Goal: Transaction & Acquisition: Download file/media

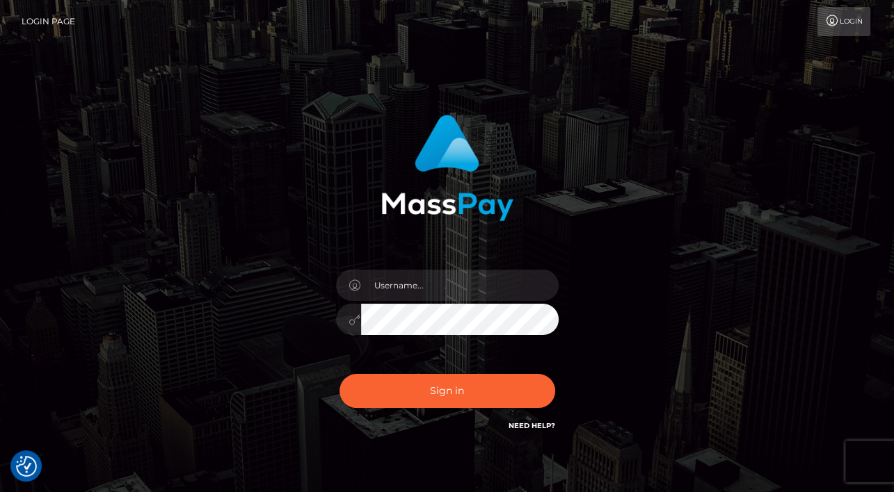
click at [521, 217] on div at bounding box center [446, 162] width 365 height 117
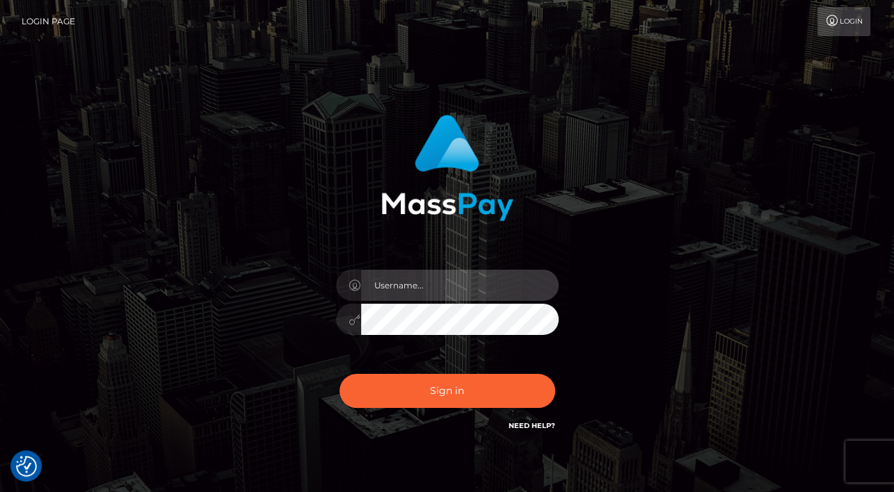
click at [481, 290] on input "text" at bounding box center [460, 285] width 198 height 31
type input "Edward"
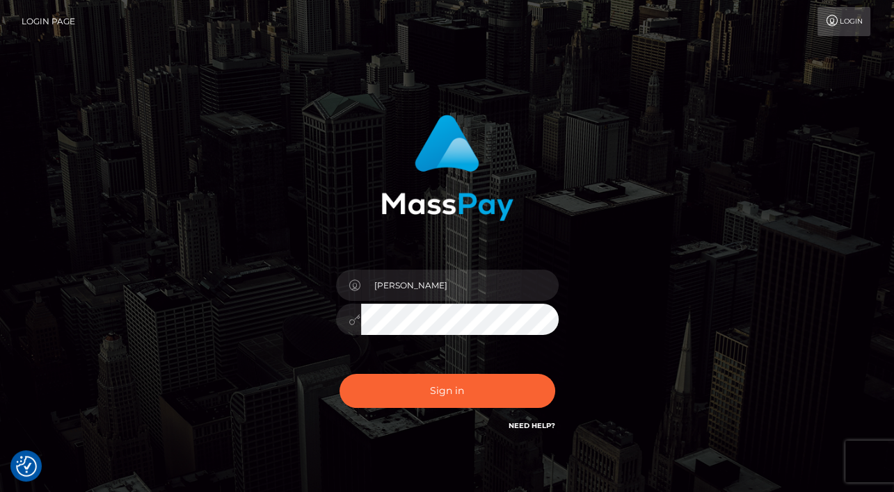
click at [476, 385] on button "Sign in" at bounding box center [447, 391] width 216 height 34
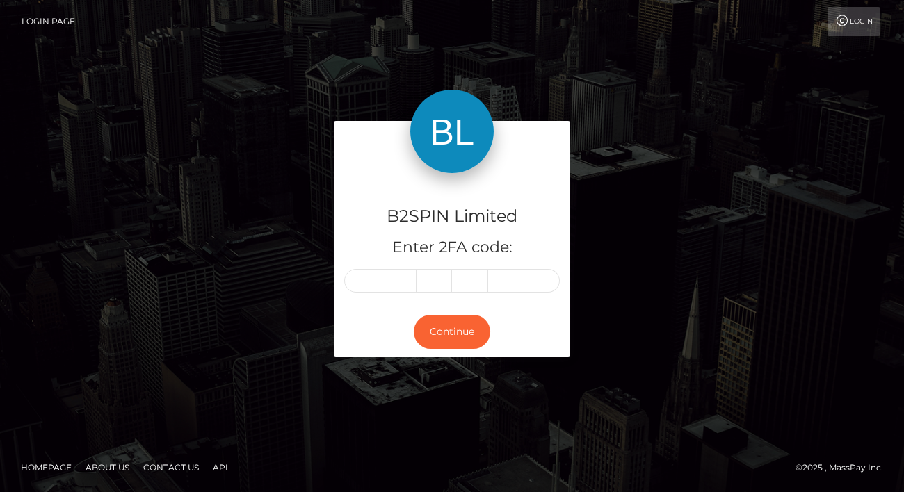
click at [378, 294] on div "B2SPIN Limited Enter 2FA code:" at bounding box center [452, 240] width 236 height 134
click at [370, 285] on input "text" at bounding box center [362, 281] width 36 height 24
paste input "2"
type input "2"
type input "0"
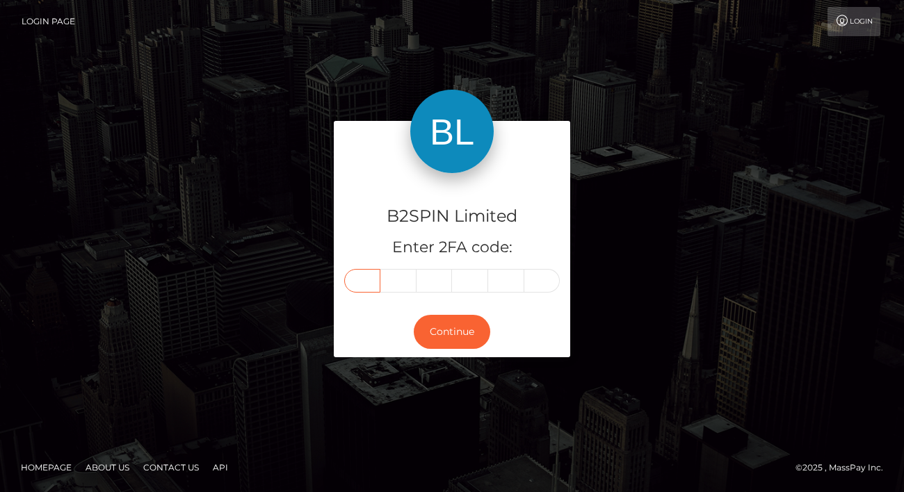
type input "3"
type input "7"
type input "8"
type input "9"
drag, startPoint x: 437, startPoint y: 353, endPoint x: 466, endPoint y: 336, distance: 33.6
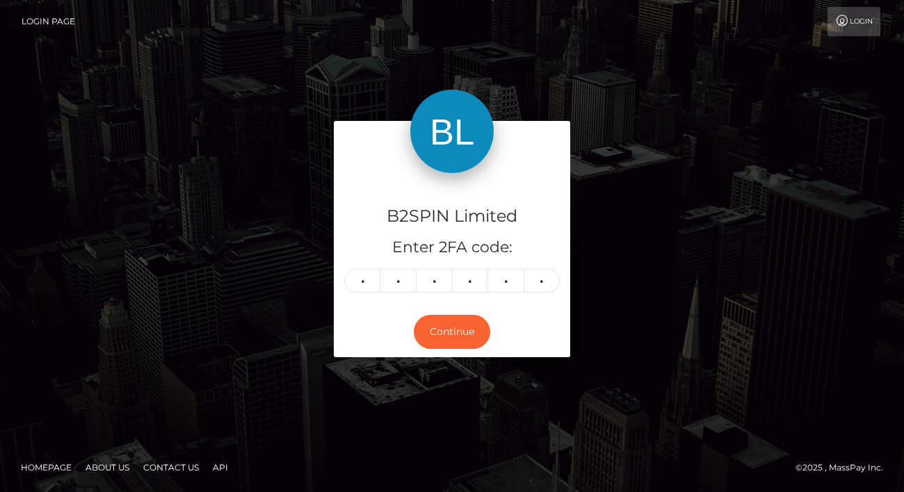
click at [437, 353] on div "Continue" at bounding box center [452, 332] width 236 height 51
click at [467, 336] on button "Continue" at bounding box center [452, 332] width 77 height 34
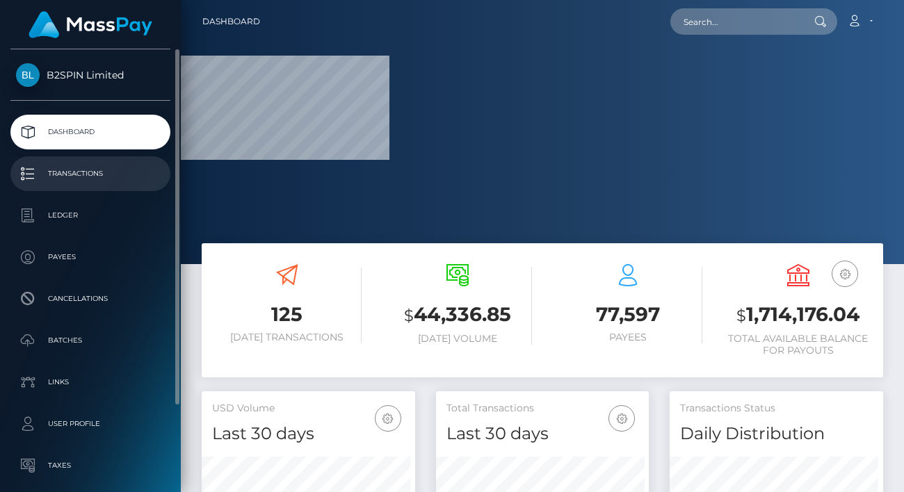
click at [80, 177] on p "Transactions" at bounding box center [90, 173] width 149 height 21
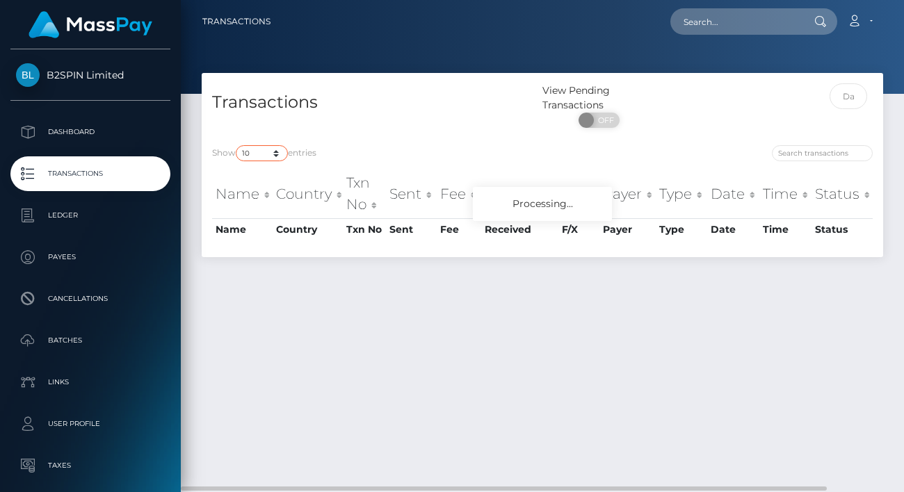
drag, startPoint x: 256, startPoint y: 148, endPoint x: 251, endPoint y: 159, distance: 12.1
click at [256, 148] on select "10 25 50 100 250 500 1,000 3,500" at bounding box center [262, 153] width 52 height 16
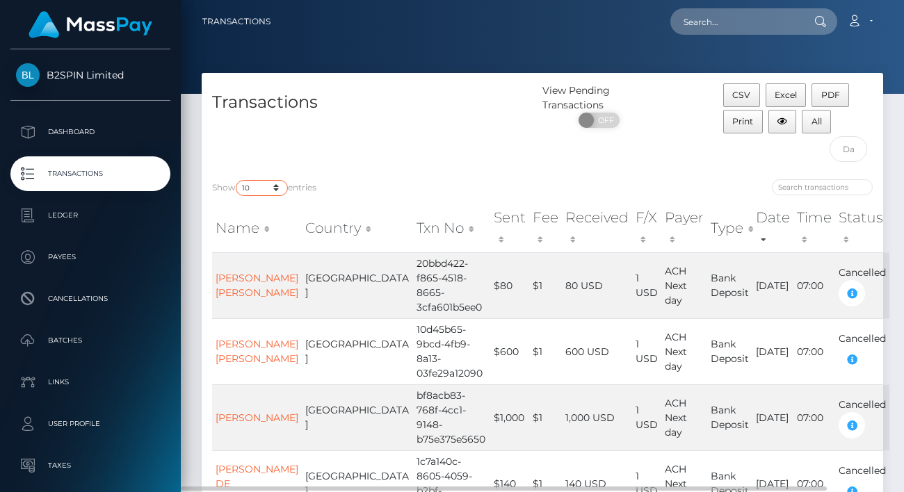
select select "3500"
click at [237, 180] on select "10 25 50 100 250 500 1,000 3,500" at bounding box center [262, 188] width 52 height 16
click at [412, 191] on div "Show 10 25 50 100 250 500 1,000 3,500 entries" at bounding box center [372, 188] width 320 height 19
click at [845, 152] on input "text" at bounding box center [849, 149] width 38 height 26
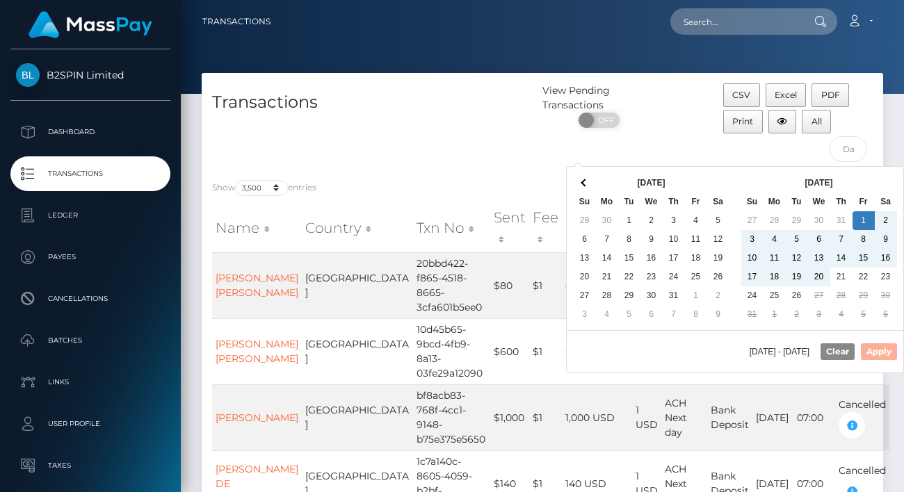
click at [804, 305] on td "2" at bounding box center [797, 314] width 22 height 19
click at [874, 346] on button "Apply" at bounding box center [879, 352] width 36 height 17
type input "08/01/2025 - 08/26/2025"
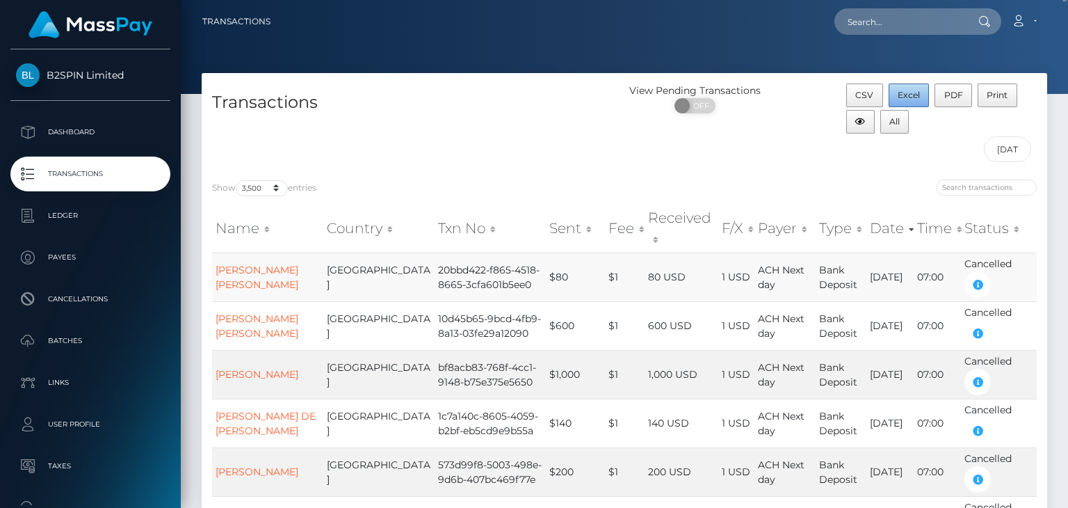
click at [904, 90] on span "Excel" at bounding box center [909, 95] width 22 height 10
click at [677, 159] on div "View Pending Transactions ON OFF" at bounding box center [730, 126] width 211 height 86
